Goal: Navigation & Orientation: Find specific page/section

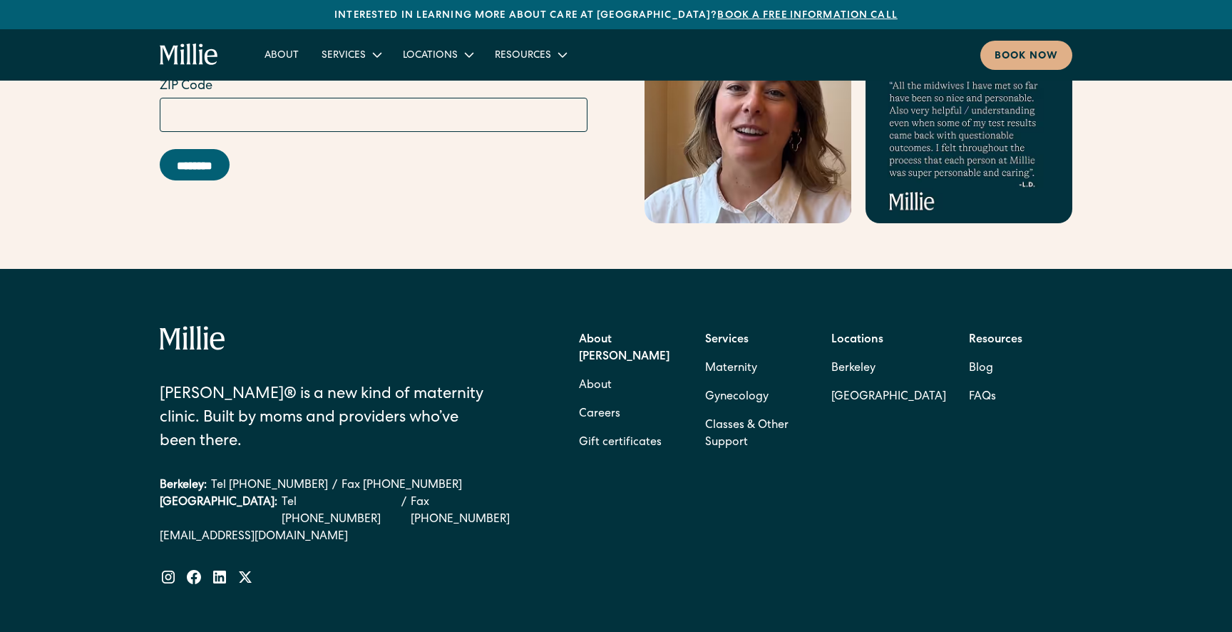
scroll to position [5774, 0]
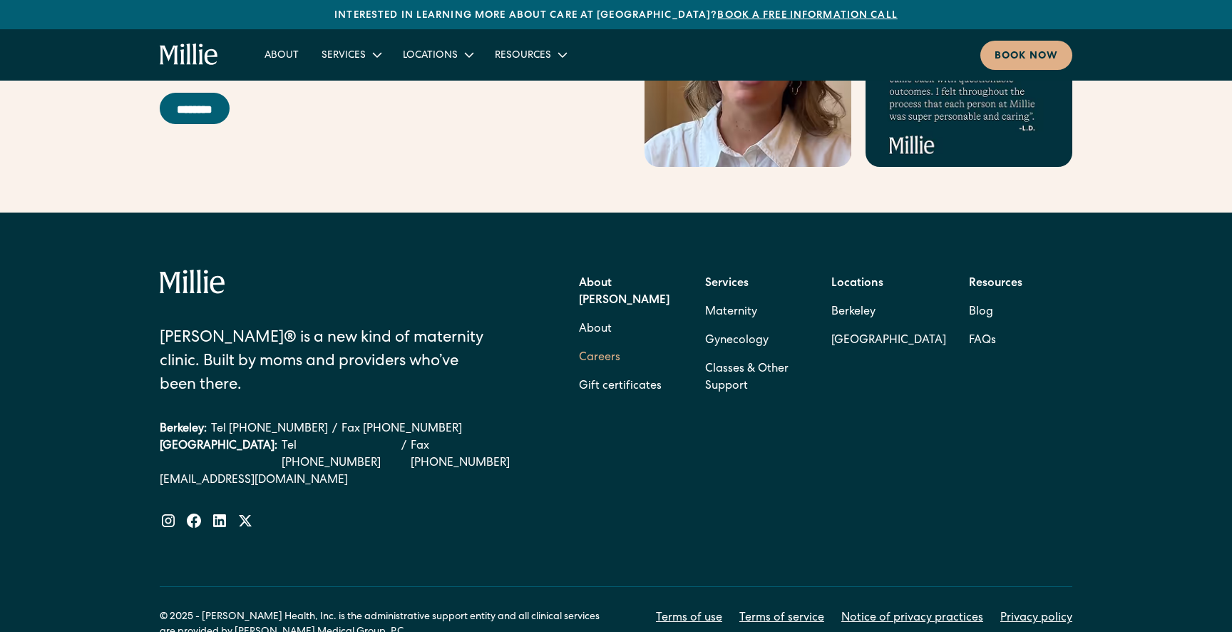
click at [592, 344] on link "Careers" at bounding box center [599, 358] width 41 height 29
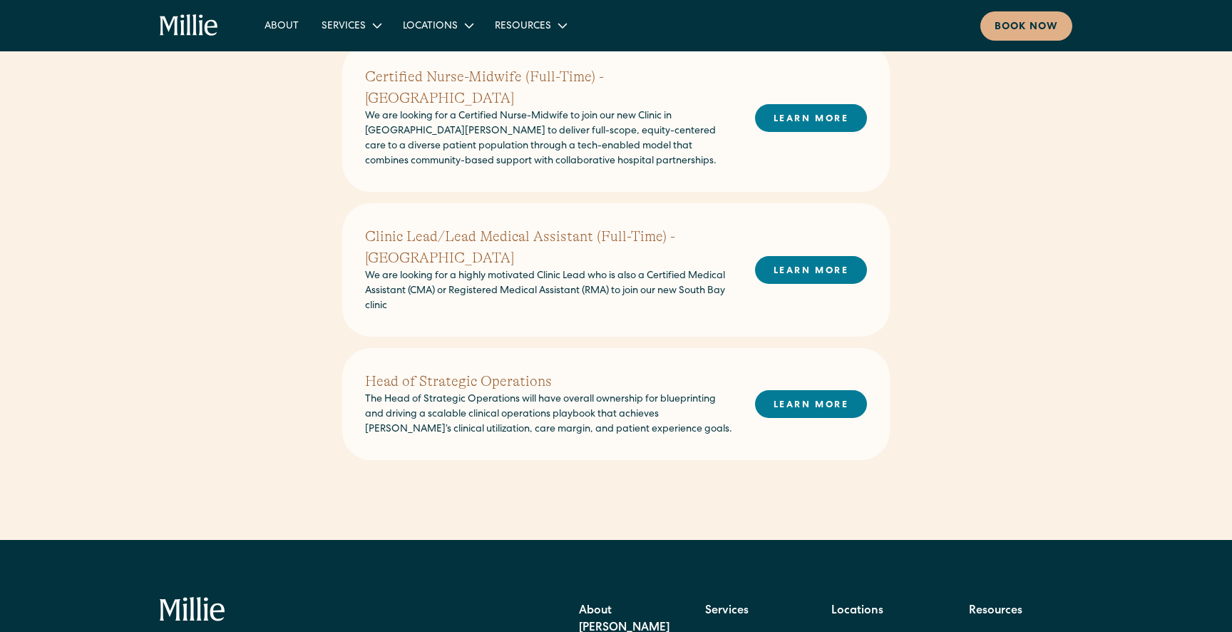
scroll to position [560, 0]
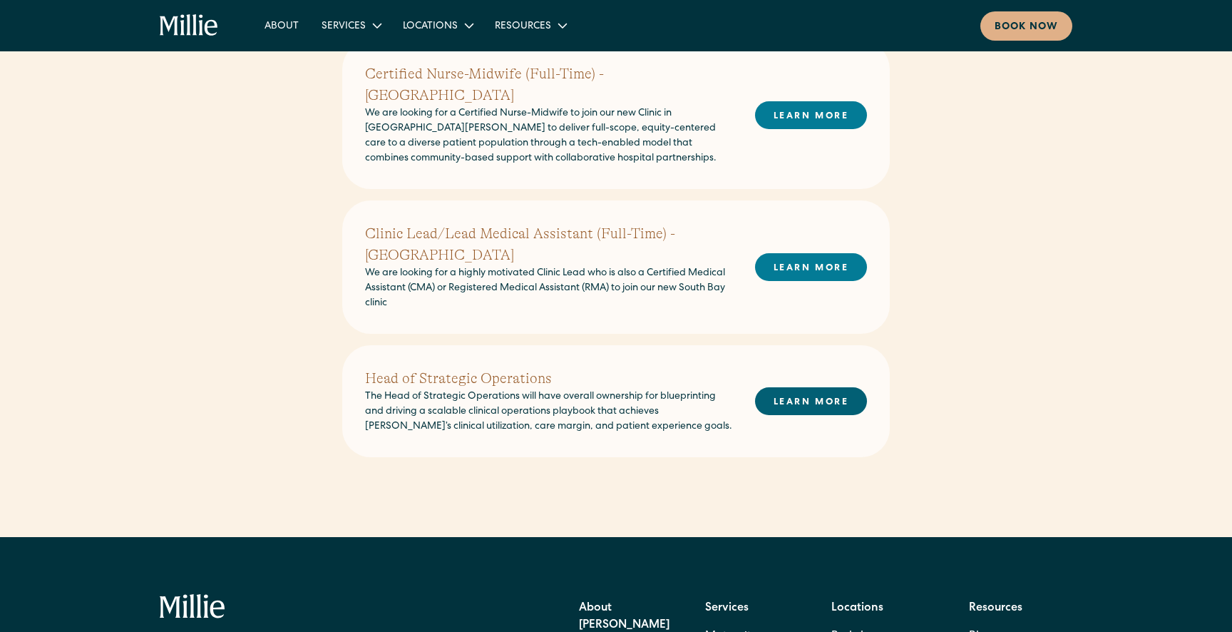
click at [784, 391] on link "LEARN MORE" at bounding box center [811, 401] width 112 height 28
